Goal: Task Accomplishment & Management: Manage account settings

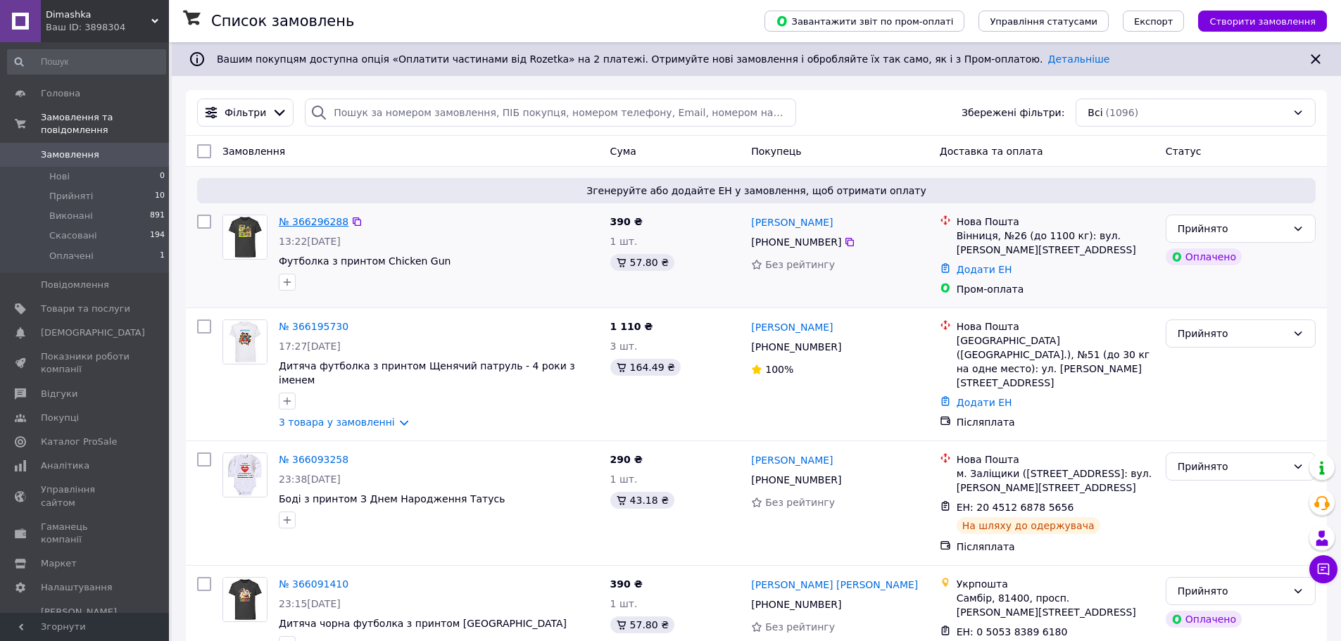
click at [297, 218] on link "№ 366296288" at bounding box center [314, 221] width 70 height 11
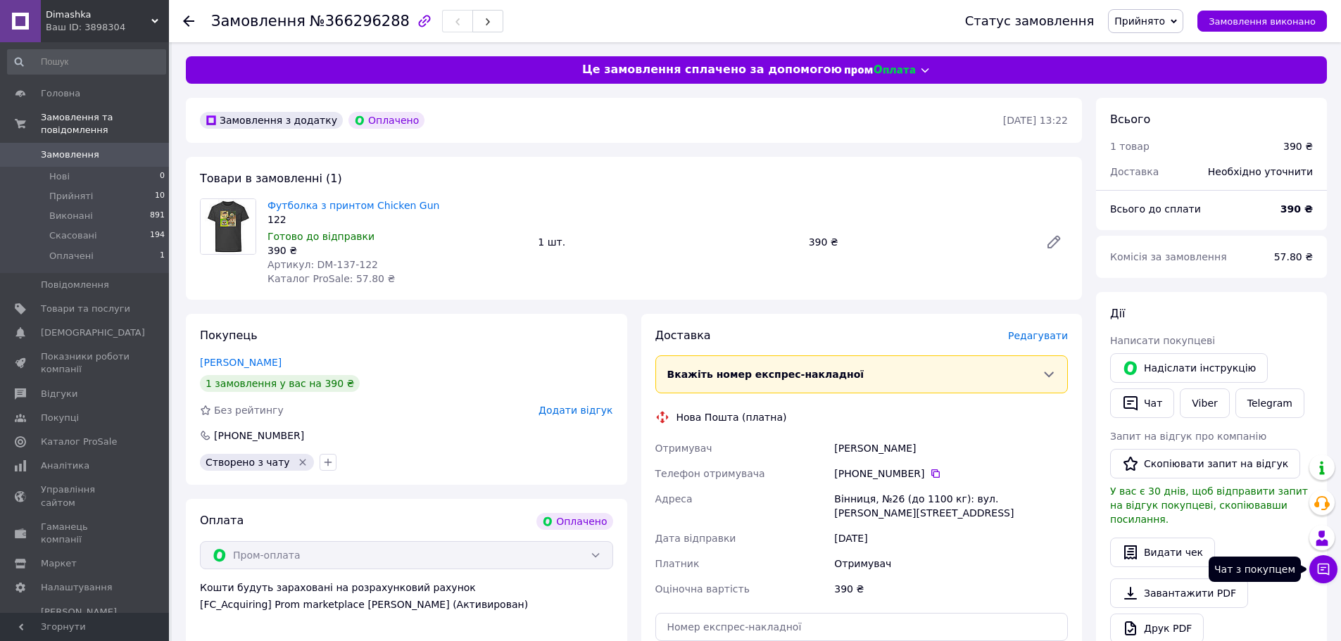
click at [1329, 573] on icon at bounding box center [1324, 570] width 12 height 12
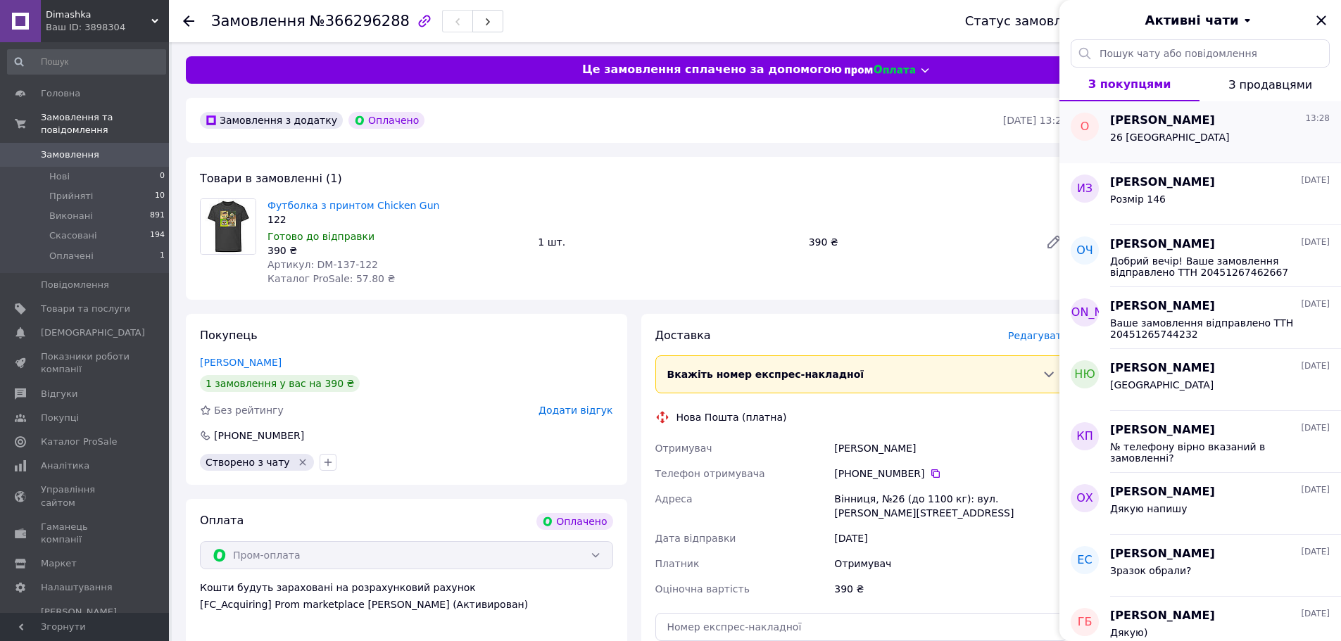
click at [1169, 136] on div "26 [GEOGRAPHIC_DATA]" at bounding box center [1220, 140] width 220 height 23
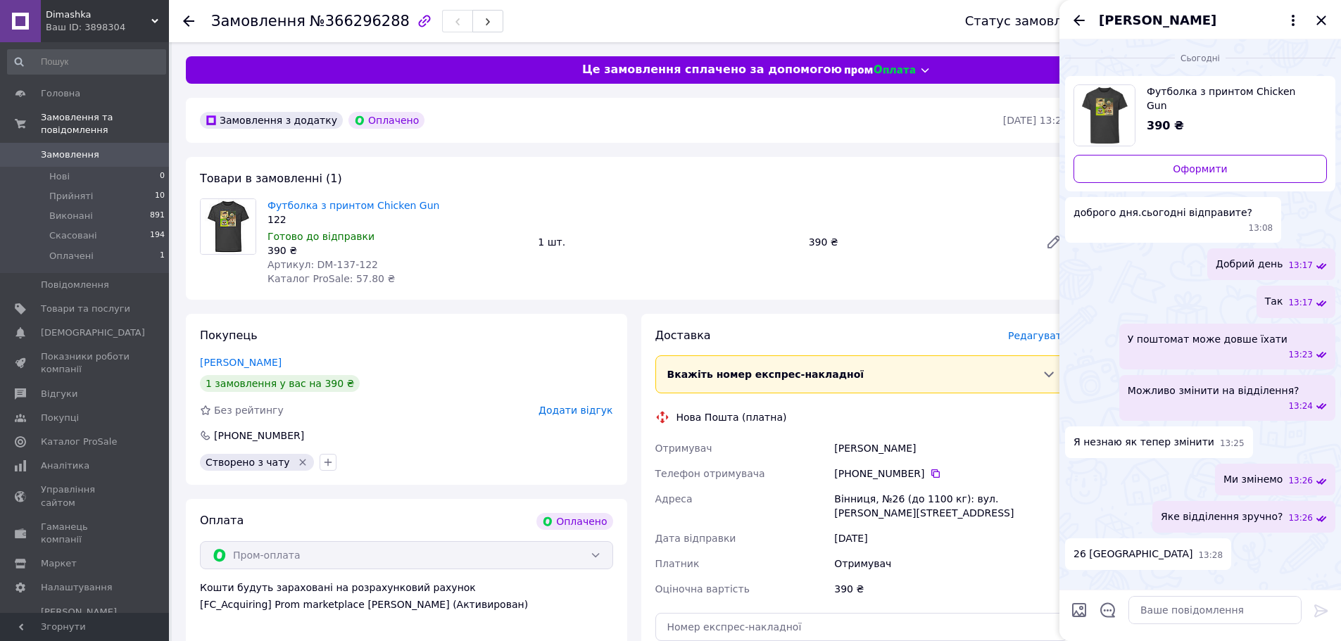
click at [914, 451] on div "[PERSON_NAME]" at bounding box center [950, 448] width 239 height 25
copy div "[PERSON_NAME]"
click at [433, 207] on span "Футболка з принтом Chicken Gun" at bounding box center [397, 206] width 259 height 14
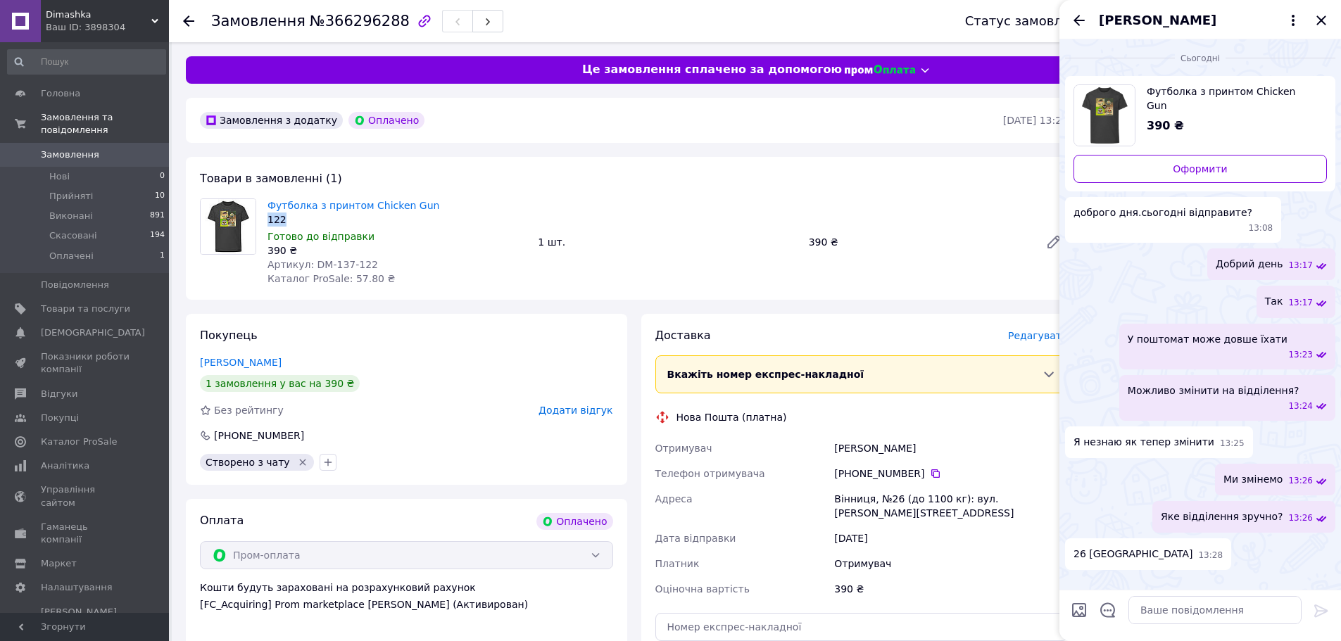
drag, startPoint x: 433, startPoint y: 206, endPoint x: 375, endPoint y: 213, distance: 58.2
click at [375, 213] on div "Футболка з принтом Chicken Gun 122" at bounding box center [397, 213] width 259 height 28
click at [375, 213] on div "122" at bounding box center [397, 220] width 259 height 14
drag, startPoint x: 452, startPoint y: 215, endPoint x: 372, endPoint y: 211, distance: 80.4
click at [372, 211] on div "Футболка з принтом Chicken Gun 122" at bounding box center [397, 213] width 259 height 28
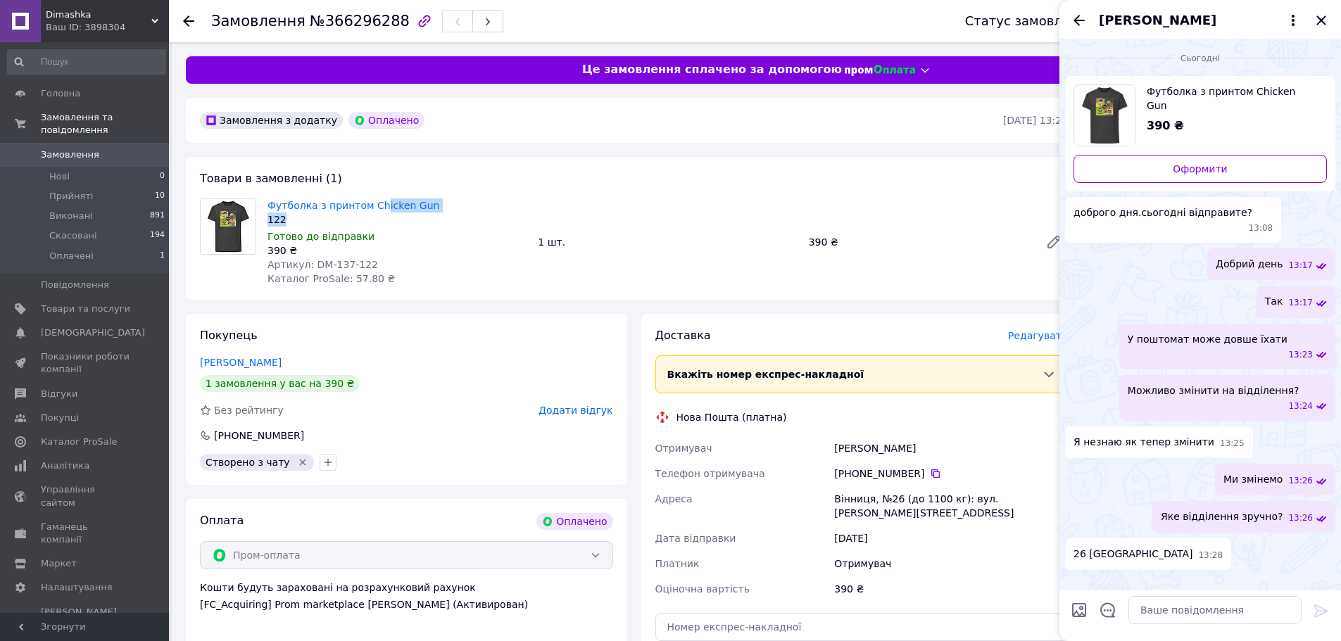
click at [478, 208] on span "Футболка з принтом Chicken Gun" at bounding box center [397, 206] width 259 height 14
drag, startPoint x: 462, startPoint y: 206, endPoint x: 362, endPoint y: 213, distance: 100.2
click at [362, 213] on div "Футболка з принтом Chicken Gun 122" at bounding box center [397, 213] width 259 height 28
click at [362, 213] on div "122" at bounding box center [397, 220] width 259 height 14
click at [364, 212] on div "Футболка з принтом Chicken Gun 122" at bounding box center [397, 213] width 259 height 28
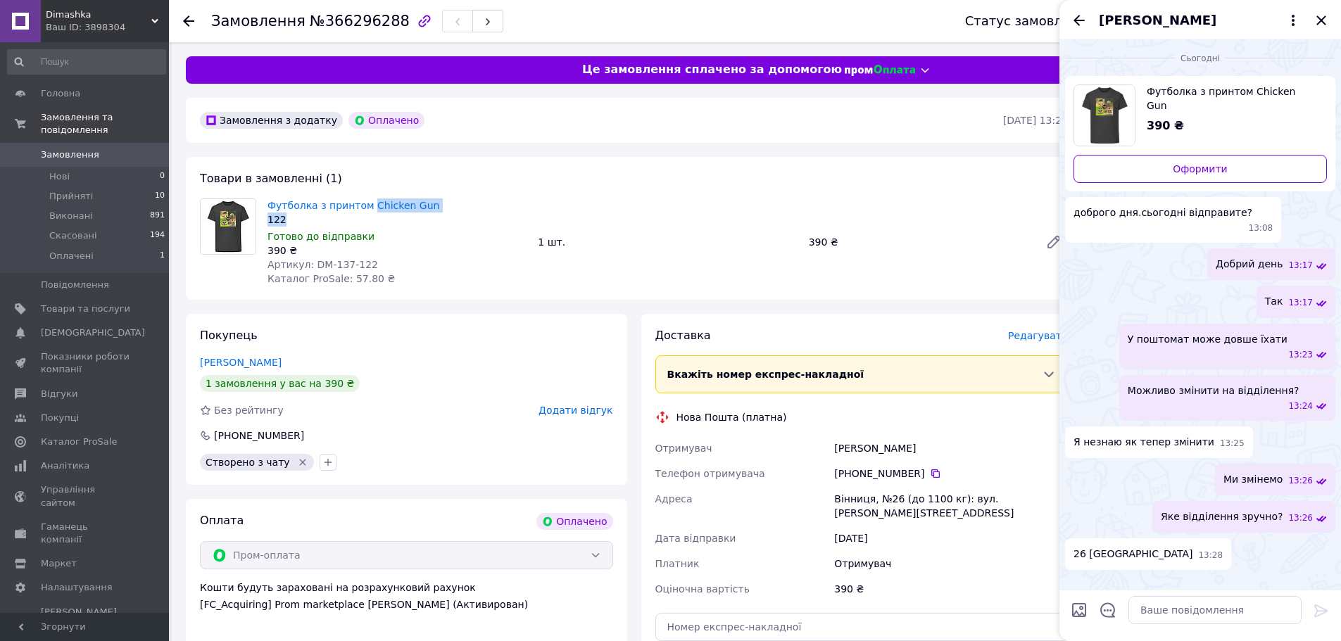
click at [478, 193] on div "Товари в замовленні (1) Футболка з принтом Chicken Gun 122 Готово до відправки …" at bounding box center [634, 228] width 896 height 143
click at [452, 208] on span "Футболка з принтом Chicken Gun" at bounding box center [397, 206] width 259 height 14
click at [451, 208] on span "Футболка з принтом Chicken Gun" at bounding box center [397, 206] width 259 height 14
click at [399, 208] on link "Футболка з принтом Chicken Gun" at bounding box center [354, 205] width 172 height 11
click at [444, 206] on span "Футболка з принтом Chicken Gun" at bounding box center [397, 206] width 259 height 14
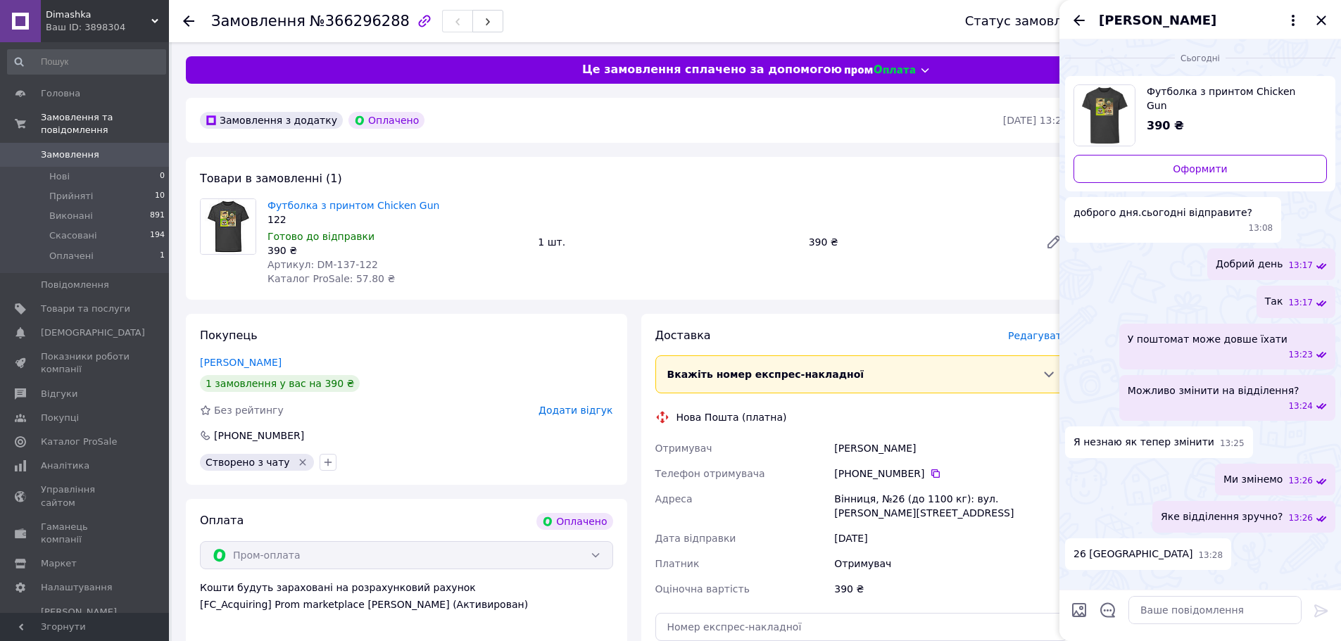
drag, startPoint x: 444, startPoint y: 206, endPoint x: 434, endPoint y: 206, distance: 9.9
click at [443, 206] on span "Футболка з принтом Chicken Gun" at bounding box center [397, 206] width 259 height 14
click at [408, 208] on link "Футболка з принтом Chicken Gun" at bounding box center [354, 205] width 172 height 11
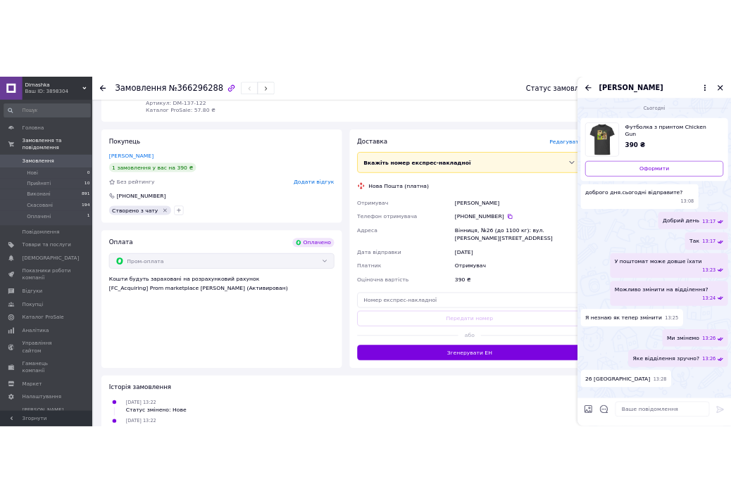
scroll to position [282, 0]
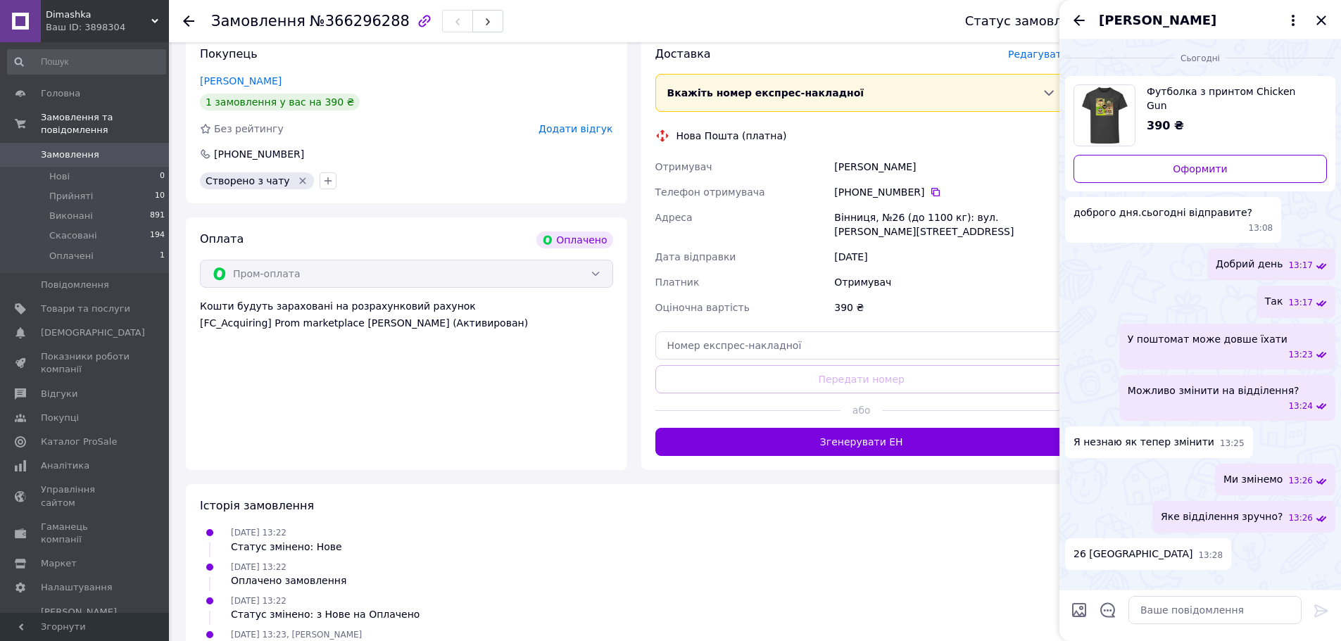
click at [930, 195] on icon at bounding box center [935, 192] width 11 height 11
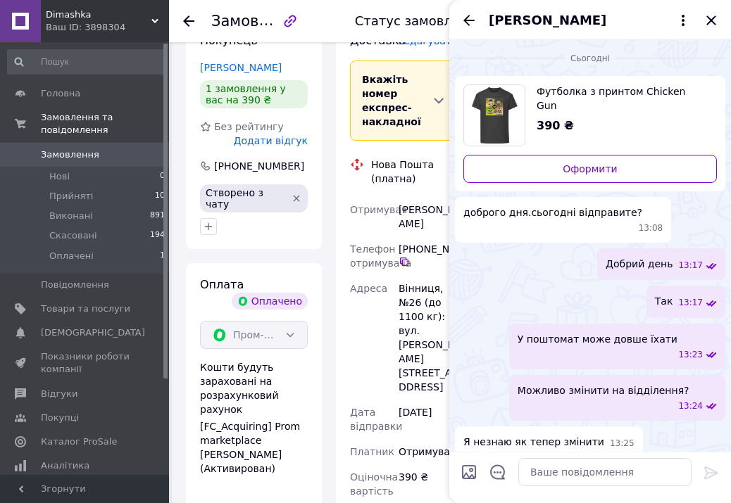
scroll to position [422, 0]
click at [718, 20] on icon "Закрити" at bounding box center [711, 20] width 17 height 17
click at [718, 20] on div "[PERSON_NAME]" at bounding box center [590, 19] width 282 height 39
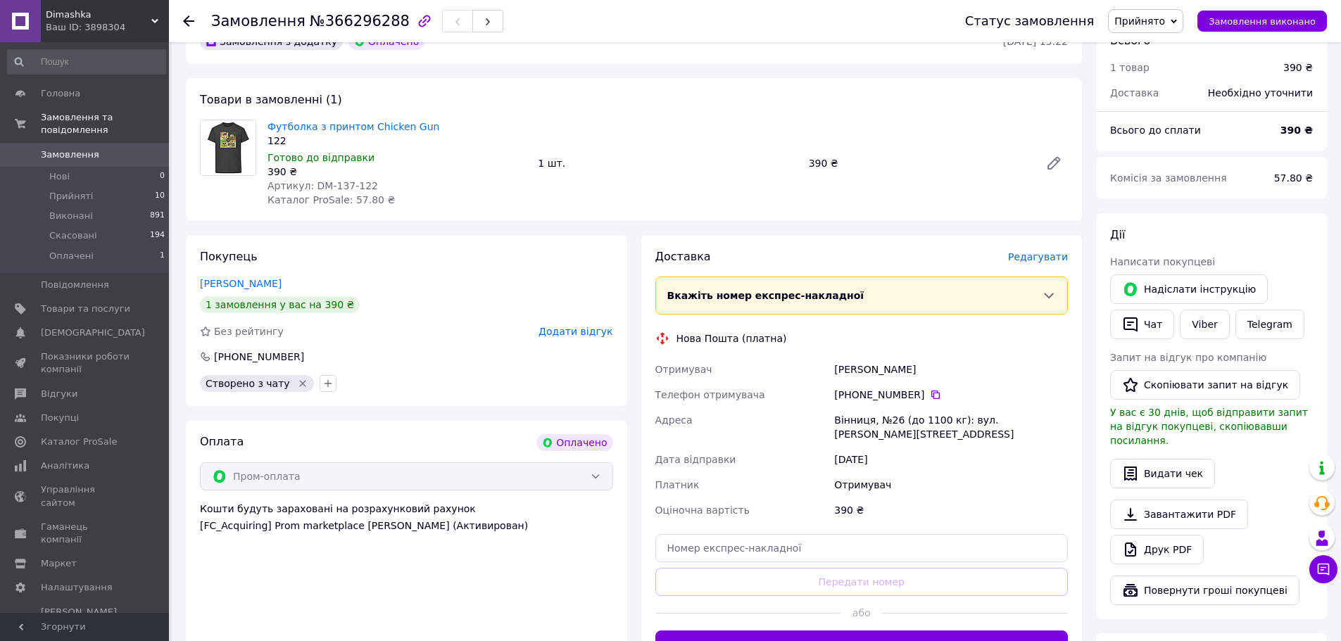
scroll to position [118, 0]
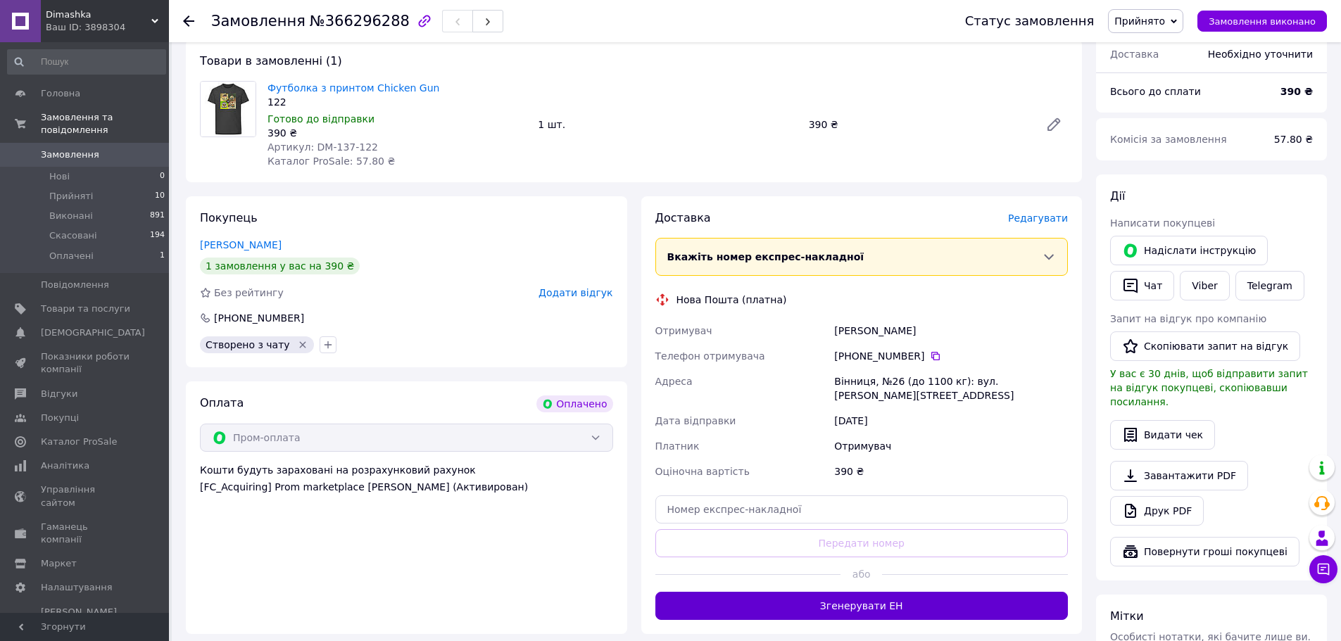
click at [883, 596] on button "Згенерувати ЕН" at bounding box center [861, 606] width 413 height 28
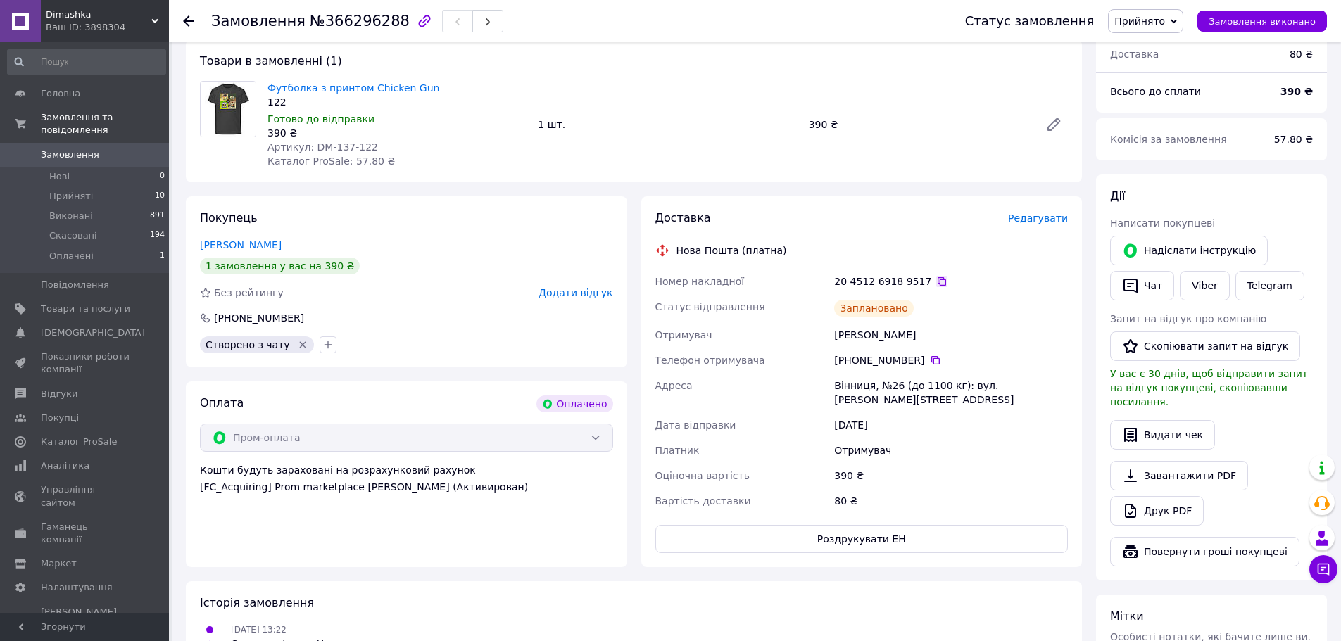
click at [936, 283] on icon at bounding box center [941, 281] width 11 height 11
click at [299, 92] on link "Футболка з принтом Chicken Gun" at bounding box center [354, 87] width 172 height 11
click at [1319, 573] on icon at bounding box center [1324, 570] width 12 height 12
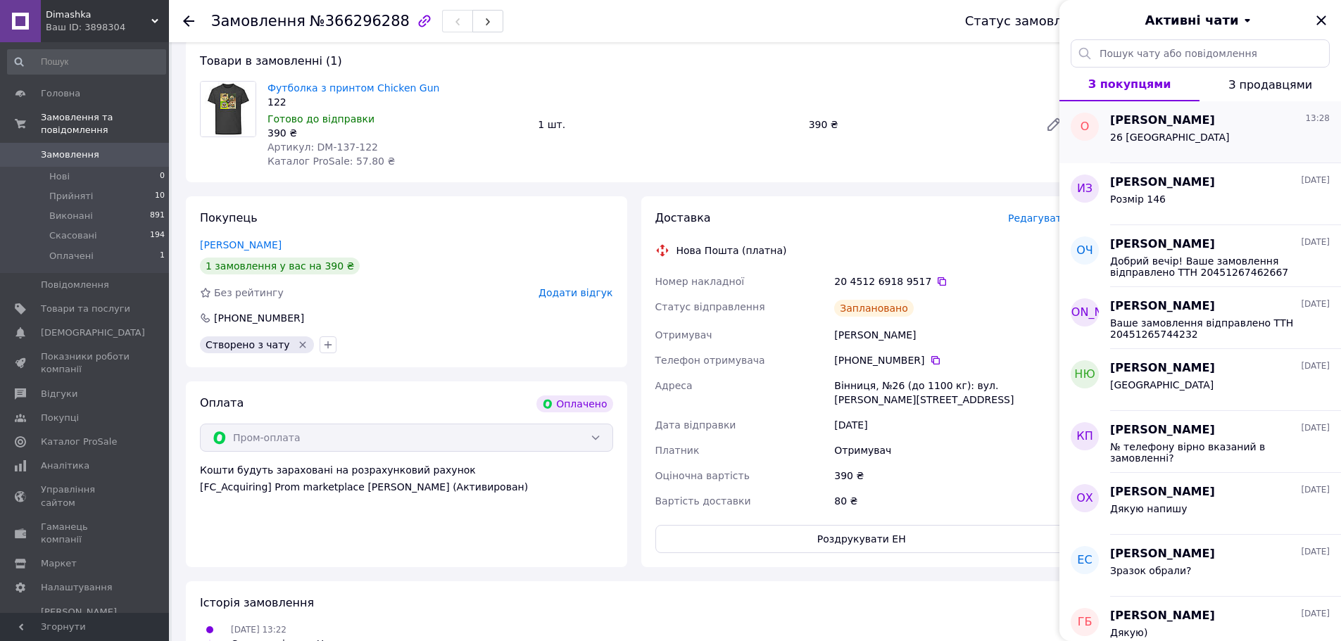
click at [1150, 134] on span "26 [GEOGRAPHIC_DATA]" at bounding box center [1169, 137] width 119 height 11
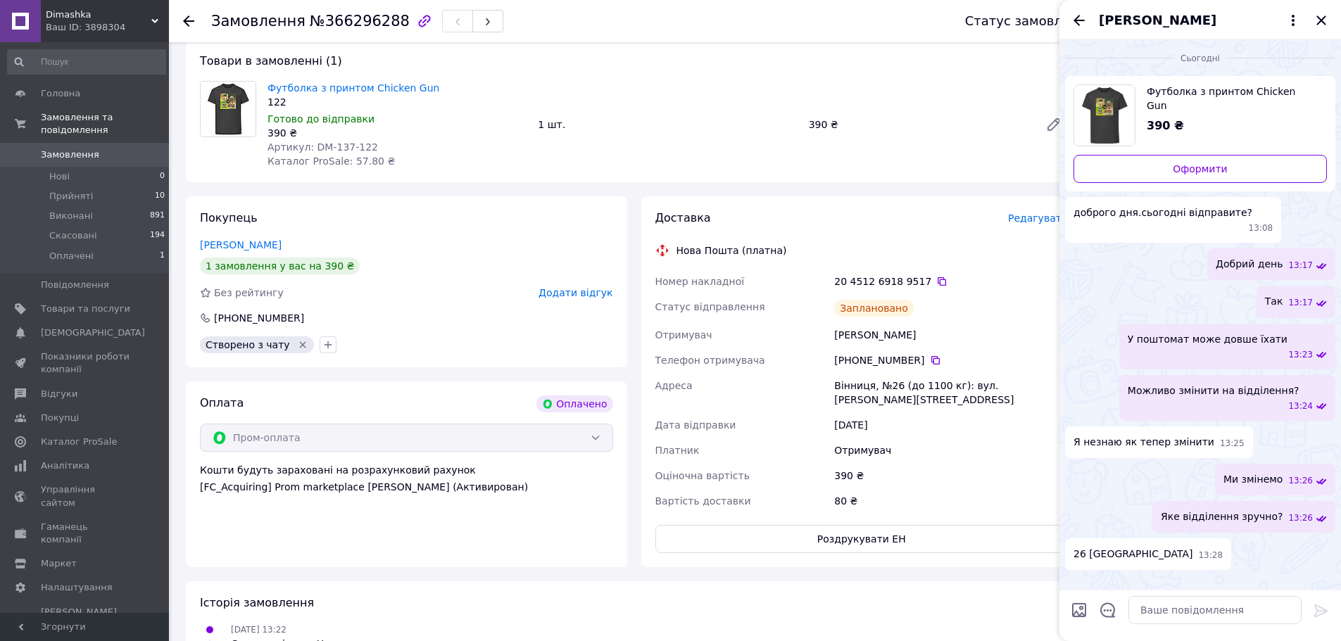
click at [1119, 111] on img "Переглянути товар" at bounding box center [1104, 115] width 61 height 61
